Goal: Information Seeking & Learning: Check status

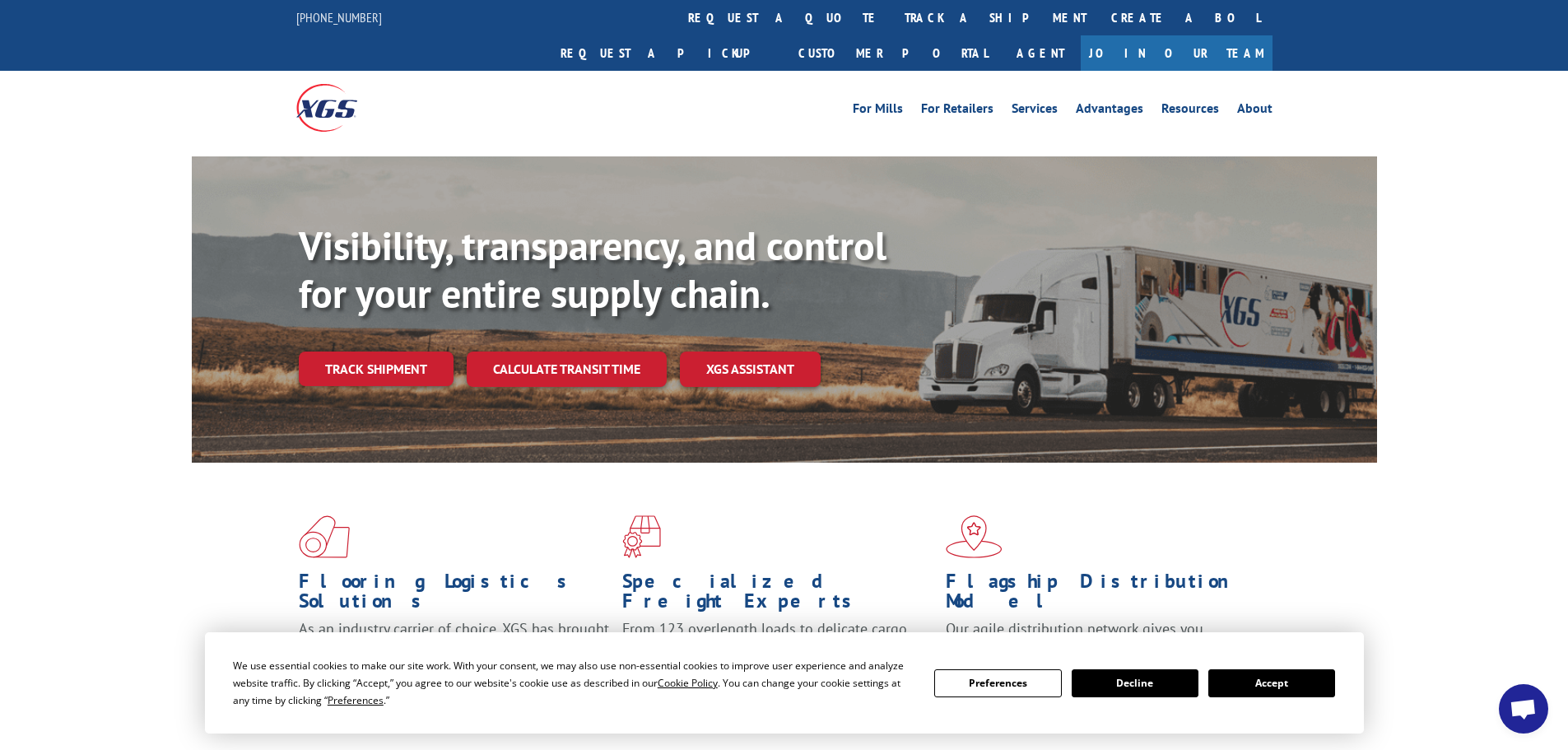
drag, startPoint x: 1288, startPoint y: 679, endPoint x: 1268, endPoint y: 659, distance: 28.3
click at [1287, 675] on button "Accept" at bounding box center [1271, 684] width 127 height 28
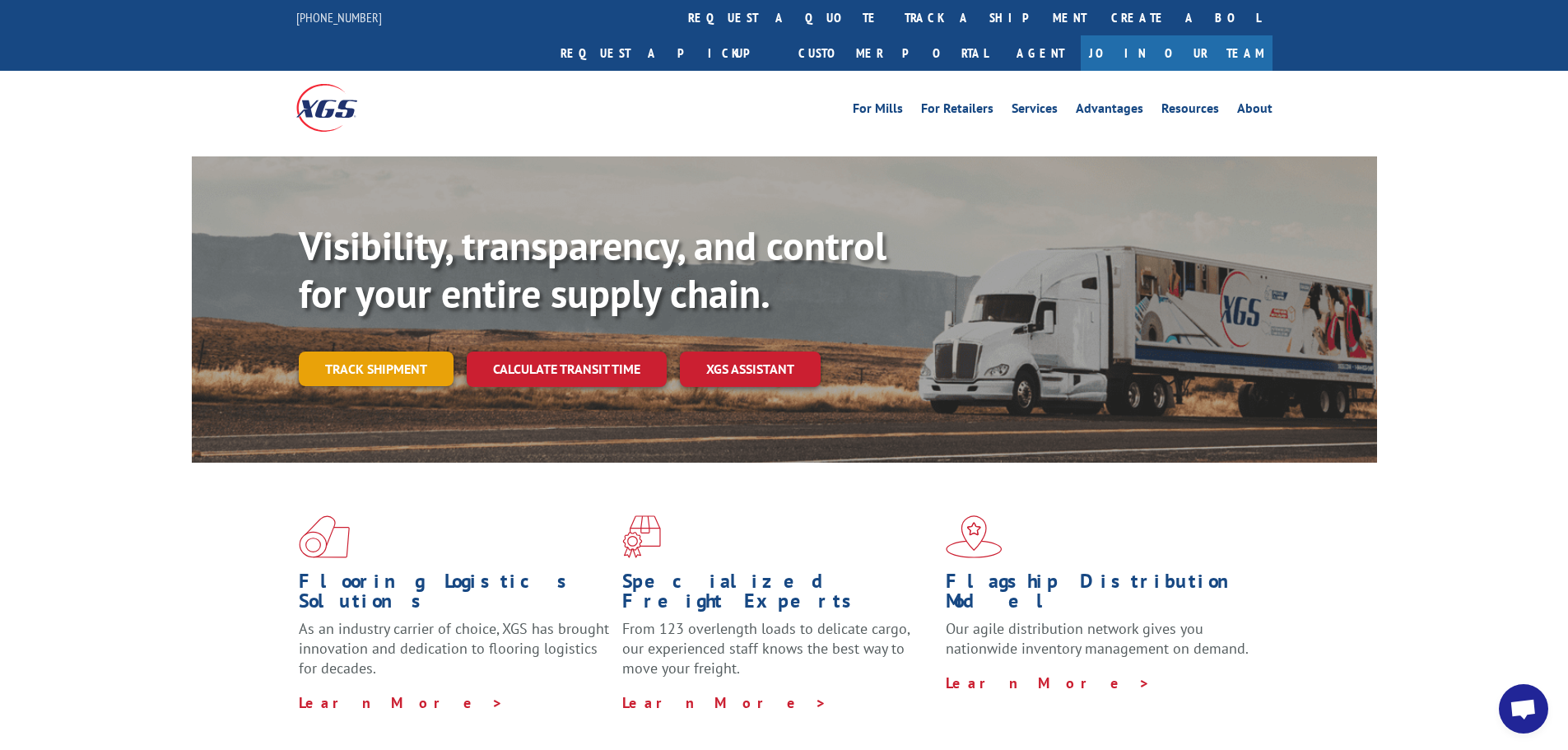
click at [375, 351] on link "Track shipment" at bounding box center [376, 369] width 155 height 35
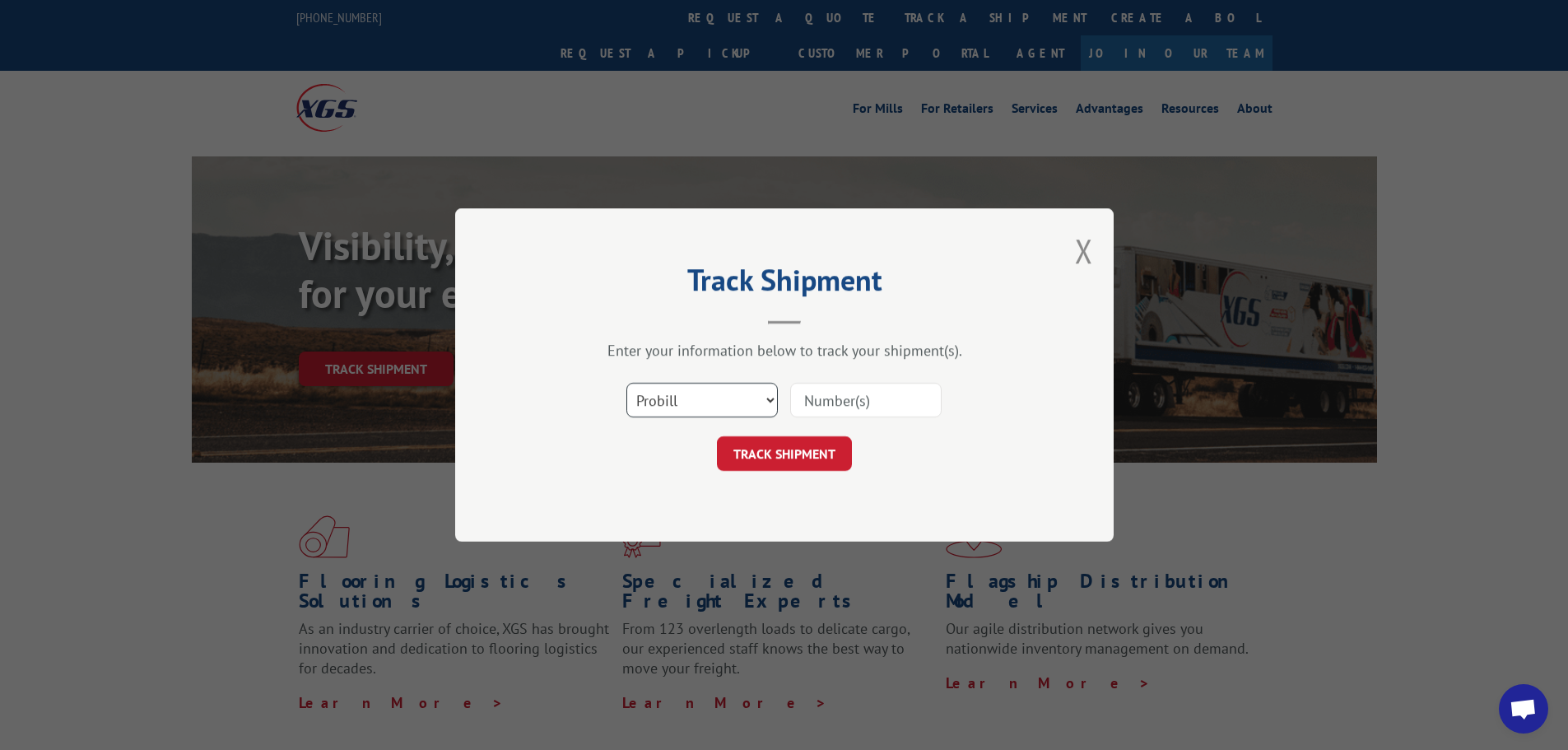
click at [678, 391] on select "Select category... Probill BOL PO" at bounding box center [702, 400] width 151 height 35
select select "bol"
click at [627, 383] on select "Select category... Probill BOL PO" at bounding box center [702, 400] width 151 height 35
click at [822, 400] on input at bounding box center [865, 400] width 151 height 35
paste input "6016721"
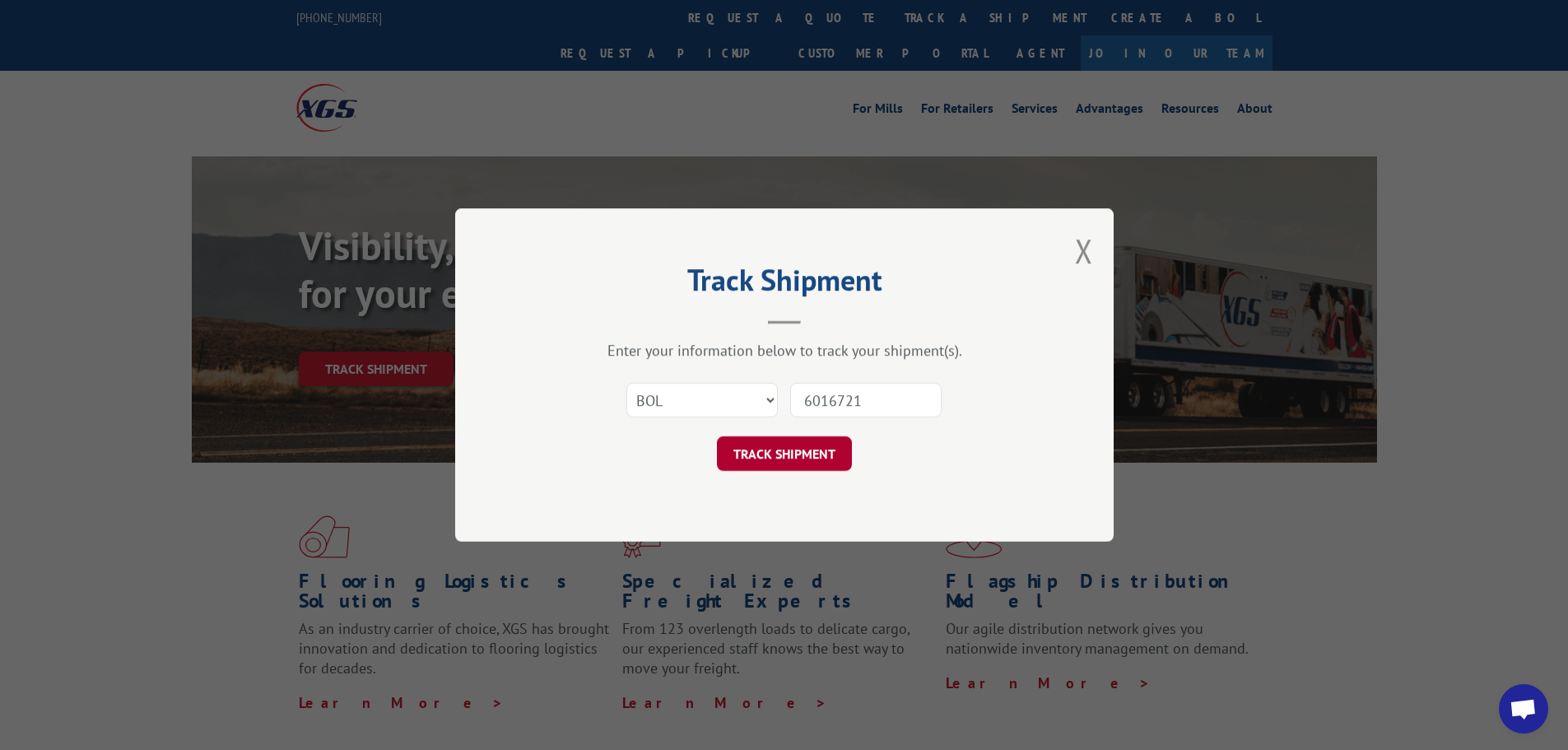
type input "6016721"
click at [797, 461] on button "TRACK SHIPMENT" at bounding box center [784, 454] width 135 height 35
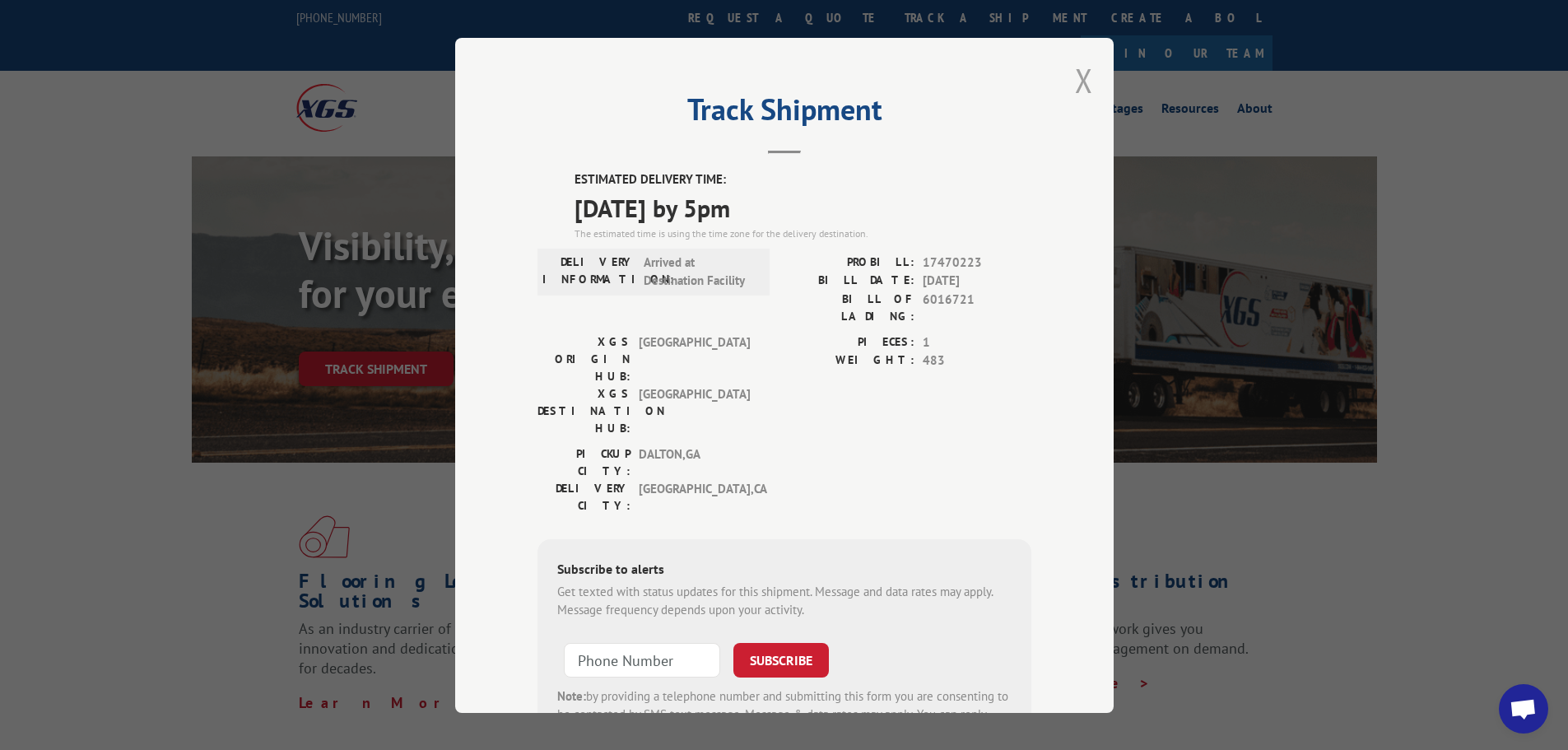
click at [1075, 82] on button "Close modal" at bounding box center [1084, 80] width 18 height 44
